Goal: Task Accomplishment & Management: Use online tool/utility

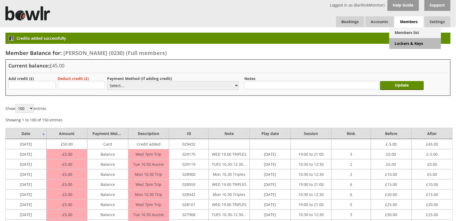
click at [413, 32] on link "Members list" at bounding box center [416, 32] width 52 height 11
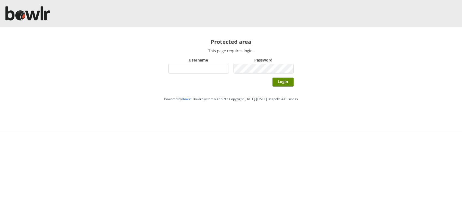
click at [192, 69] on input "Username" at bounding box center [198, 69] width 60 height 10
type input "BarRinkMonitor"
click at [272, 78] on input "Login" at bounding box center [282, 82] width 21 height 9
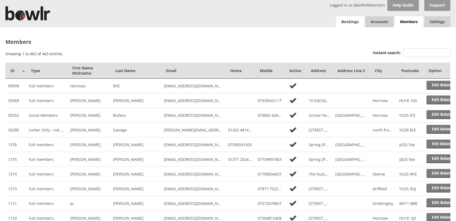
click at [351, 22] on link "Bookings" at bounding box center [350, 21] width 28 height 11
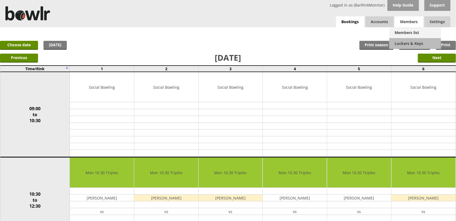
click at [405, 30] on link "Members list" at bounding box center [416, 32] width 52 height 11
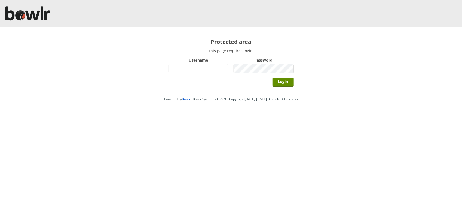
click at [209, 70] on input "Username" at bounding box center [198, 69] width 60 height 10
type input "BarRinkMonitor"
click at [272, 78] on input "Login" at bounding box center [282, 82] width 21 height 9
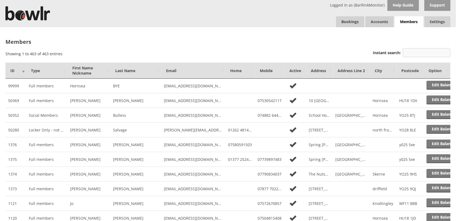
click at [434, 55] on input "Instant search:" at bounding box center [427, 52] width 48 height 9
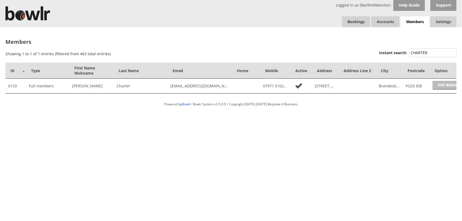
type input "CHARTER"
click at [439, 85] on link "Edit Balance" at bounding box center [449, 85] width 34 height 9
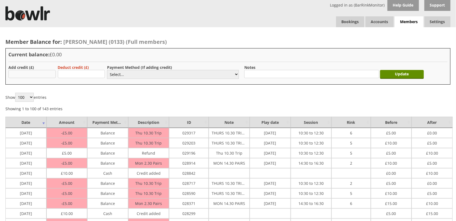
click at [29, 74] on input "text" at bounding box center [31, 74] width 47 height 8
type input "10.00"
click at [136, 74] on select "Select... Cash Card Cheque Bank Transfer Other Member Card Gift Voucher Balance" at bounding box center [173, 74] width 132 height 9
select select "1"
click at [107, 70] on select "Select... Cash Card Cheque Bank Transfer Other Member Card Gift Voucher Balance" at bounding box center [173, 74] width 132 height 9
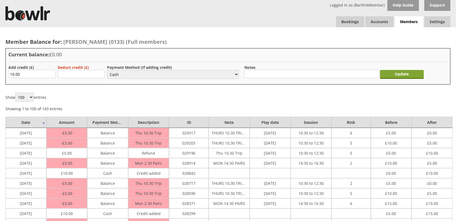
click at [413, 76] on input "Update" at bounding box center [403, 74] width 44 height 9
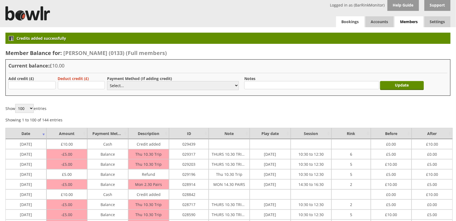
click at [351, 19] on link "Bookings" at bounding box center [350, 21] width 28 height 11
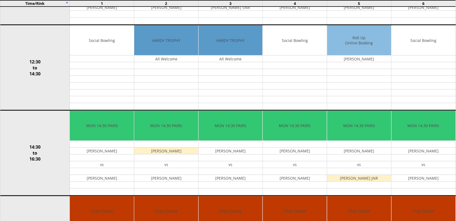
scroll to position [231, 0]
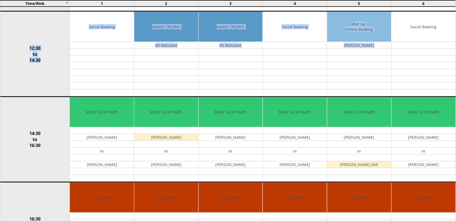
drag, startPoint x: 456, startPoint y: 18, endPoint x: 459, endPoint y: 18, distance: 2.7
click at [456, 18] on html "Logged in as (BarRinkMonitor) Help Guide Support Bookings Accounts Rink Takings…" at bounding box center [228, 130] width 456 height 722
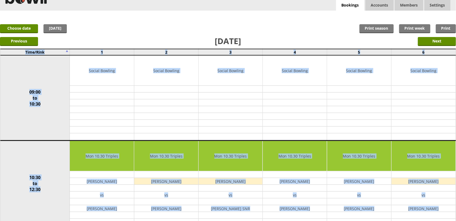
scroll to position [0, 0]
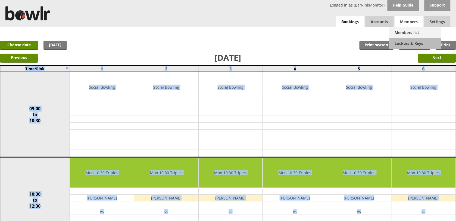
click at [408, 33] on link "Members list" at bounding box center [416, 32] width 52 height 11
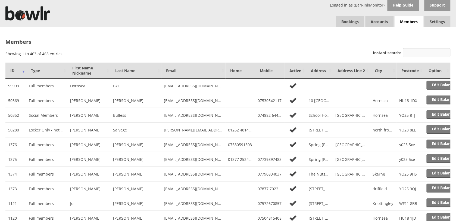
click at [419, 54] on input "Instant search:" at bounding box center [427, 52] width 48 height 9
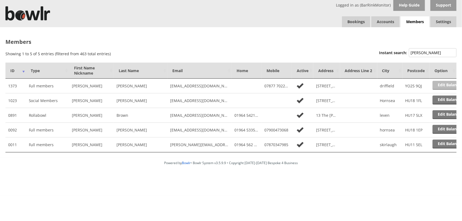
type input "ROBIN"
click at [448, 85] on link "Edit Balance" at bounding box center [449, 85] width 34 height 9
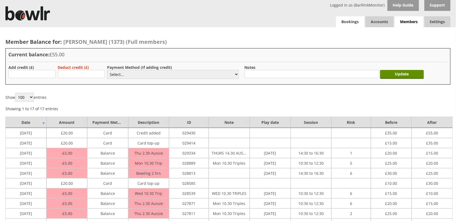
click at [349, 22] on link "Bookings" at bounding box center [350, 21] width 28 height 11
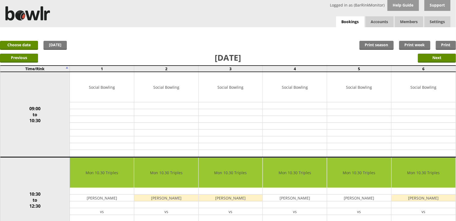
click at [22, 44] on link "Choose date" at bounding box center [19, 45] width 38 height 9
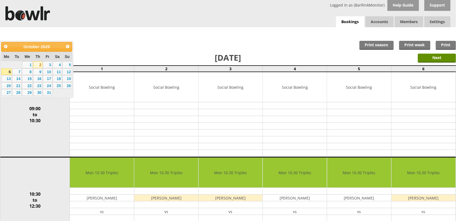
click at [38, 65] on link "2" at bounding box center [37, 64] width 9 height 7
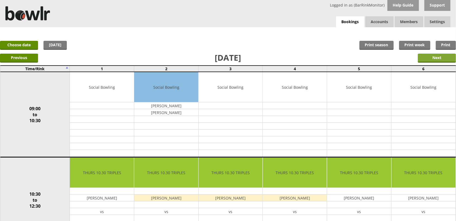
click at [431, 61] on input "Next" at bounding box center [437, 58] width 38 height 9
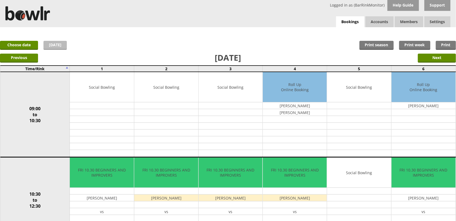
click at [59, 44] on link "[DATE]" at bounding box center [55, 45] width 23 height 9
